Goal: Task Accomplishment & Management: Complete application form

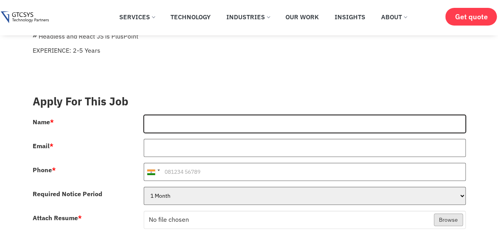
click at [224, 115] on input "Name *" at bounding box center [305, 124] width 322 height 18
type input "[PERSON_NAME]"
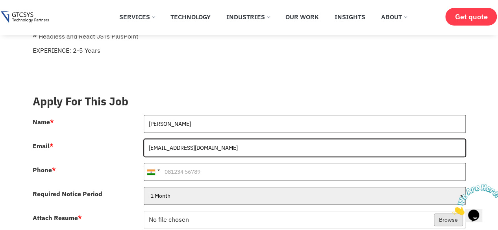
click at [189, 139] on input "[EMAIL_ADDRESS][DOMAIN_NAME]" at bounding box center [305, 148] width 322 height 18
type input "[EMAIL_ADDRESS][DOMAIN_NAME]"
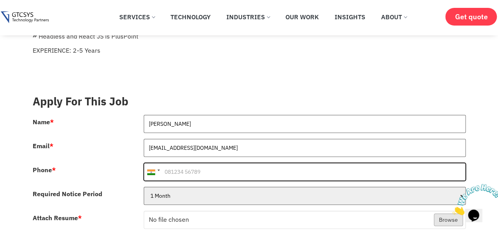
click at [186, 163] on input "Phone *" at bounding box center [305, 172] width 322 height 18
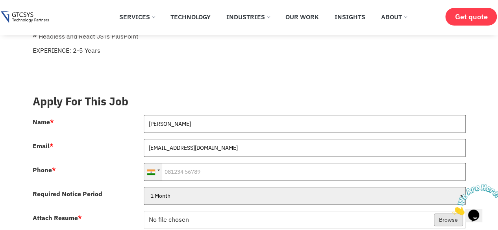
click at [158, 170] on div at bounding box center [158, 171] width 2 height 2
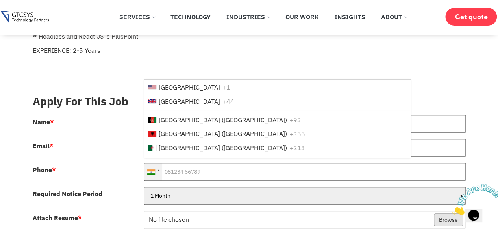
scroll to position [1370, 0]
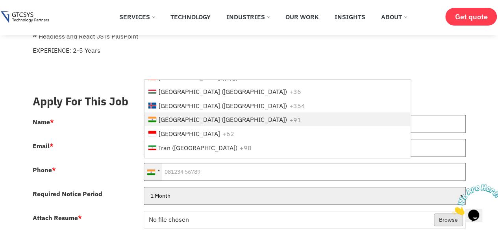
click at [179, 116] on span "[GEOGRAPHIC_DATA] ([GEOGRAPHIC_DATA])" at bounding box center [223, 120] width 128 height 8
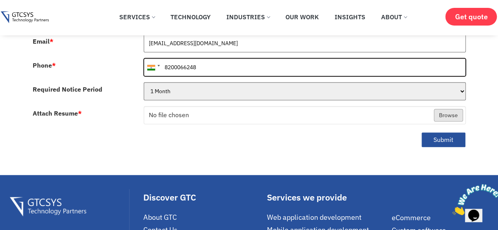
scroll to position [308, 0]
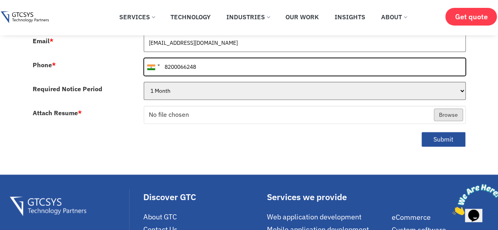
type input "8200066248"
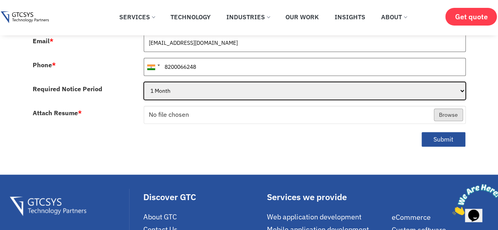
click at [209, 82] on select "1 Month 2 Months 3Months" at bounding box center [305, 91] width 322 height 18
click at [144, 82] on select "1 Month 2 Months 3Months" at bounding box center [305, 91] width 322 height 18
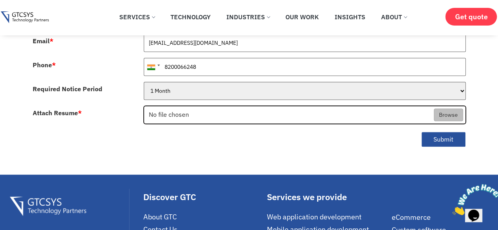
click at [202, 106] on input "Attach Resume *" at bounding box center [304, 115] width 321 height 18
type input "C:\fakepath\RAJ WORDPRESS DEVELOPER CV.pdf"
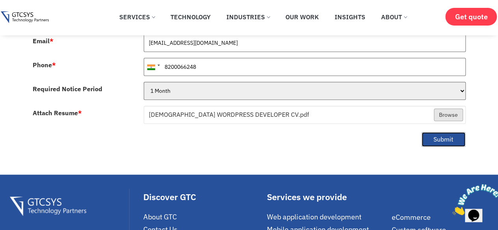
click at [445, 132] on button "Submit" at bounding box center [443, 139] width 44 height 15
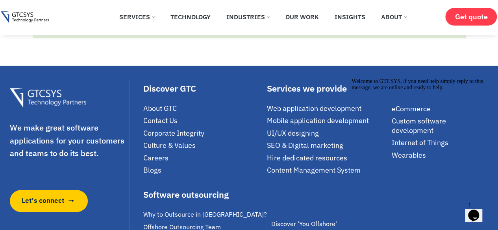
scroll to position [270, 0]
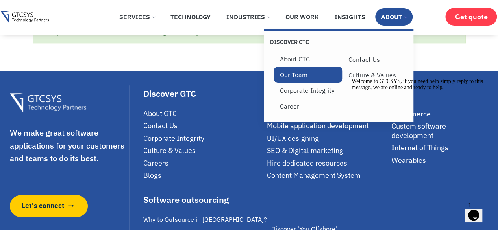
click at [302, 75] on link "Our Team" at bounding box center [308, 75] width 69 height 16
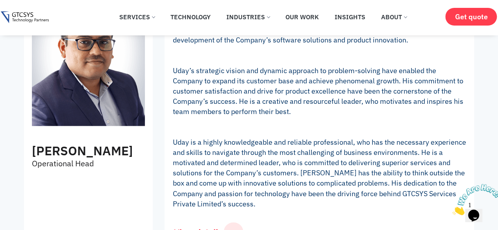
scroll to position [553, 0]
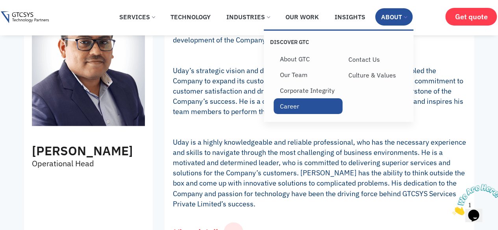
click at [295, 113] on link "Career" at bounding box center [308, 106] width 69 height 16
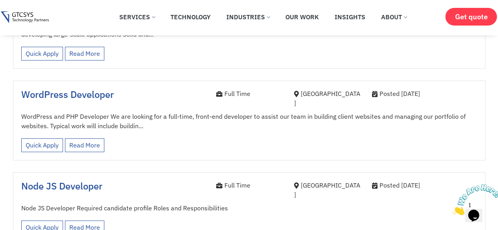
scroll to position [1273, 0]
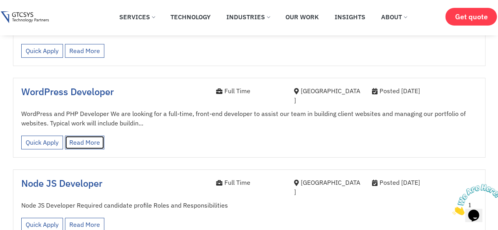
click at [81, 136] on link "Read More" at bounding box center [84, 143] width 39 height 14
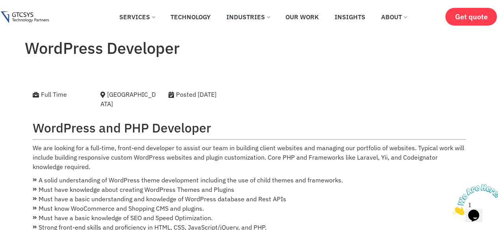
click at [30, 13] on img at bounding box center [25, 17] width 48 height 12
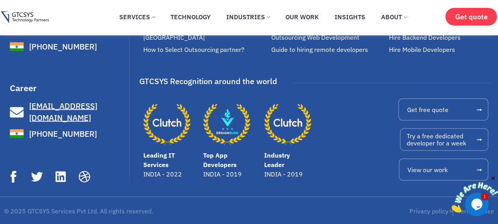
scroll to position [5227, 0]
click at [59, 178] on icon at bounding box center [60, 176] width 13 height 13
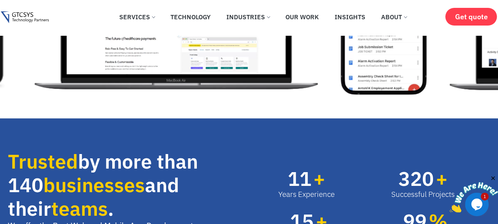
scroll to position [0, 0]
